Goal: Information Seeking & Learning: Find specific fact

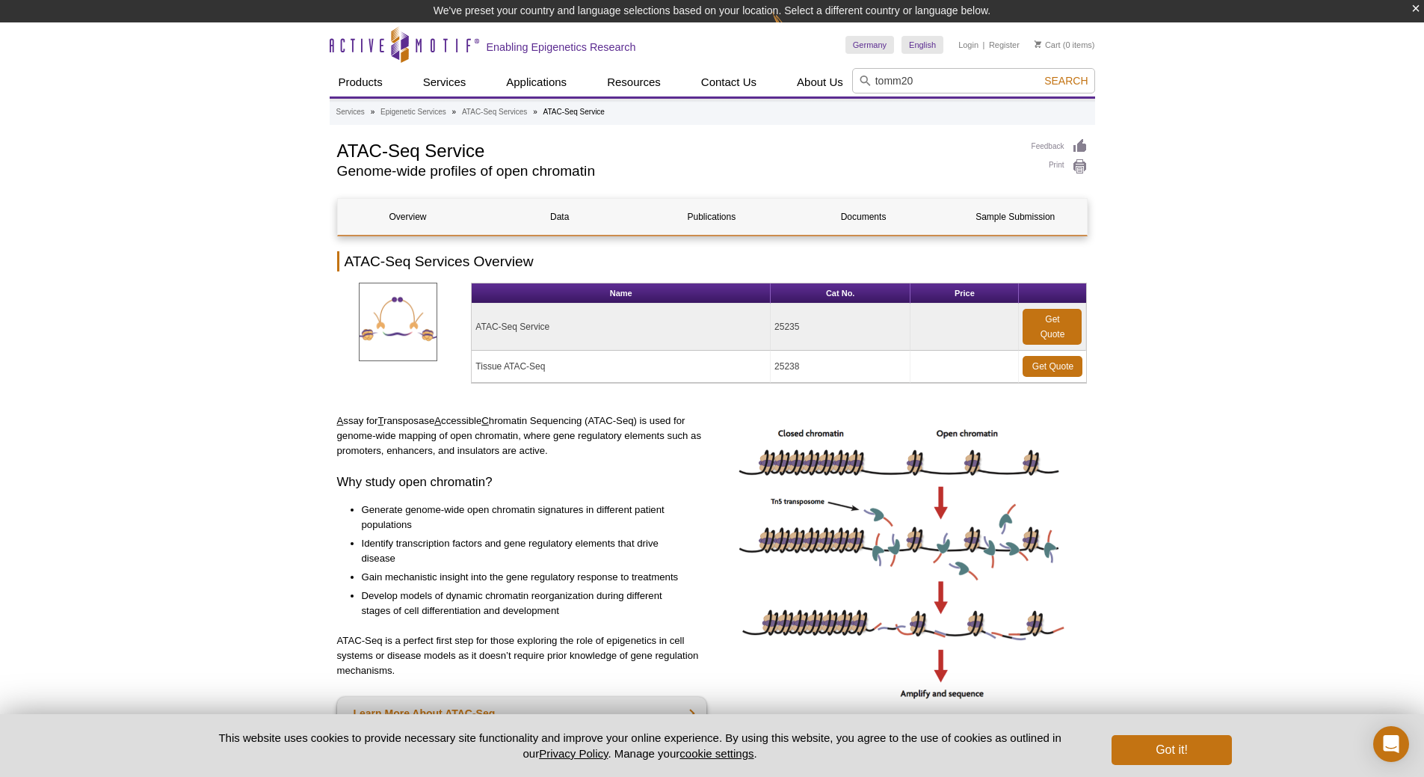
type input "tomm20"
click at [1040, 74] on button "Search" at bounding box center [1066, 80] width 52 height 13
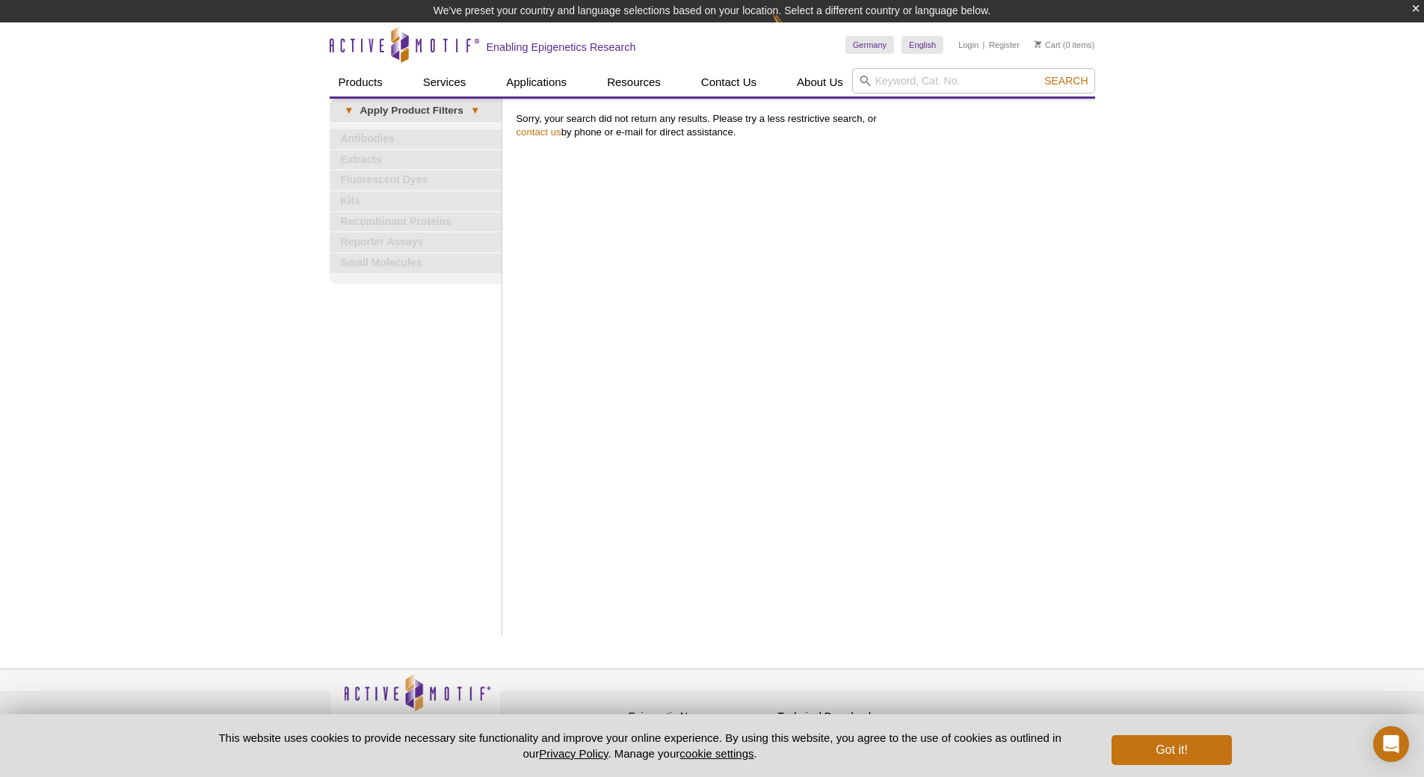
click at [1007, 96] on div "Search" at bounding box center [973, 82] width 243 height 28
click at [1005, 84] on input "search" at bounding box center [973, 80] width 243 height 25
type input "tfam"
click at [1040, 74] on button "Search" at bounding box center [1066, 80] width 52 height 13
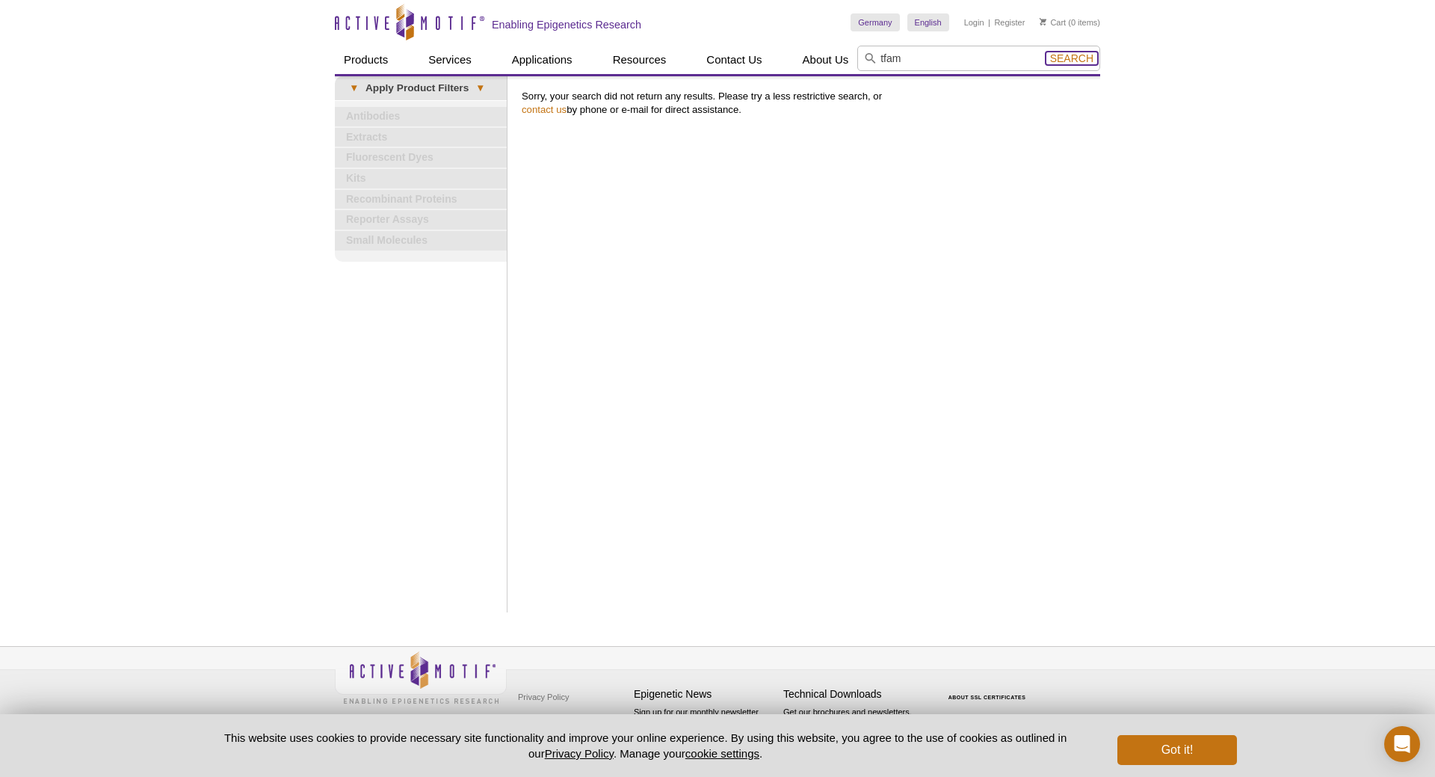
click at [1081, 60] on span "Search" at bounding box center [1071, 58] width 43 height 12
